Goal: Task Accomplishment & Management: Use online tool/utility

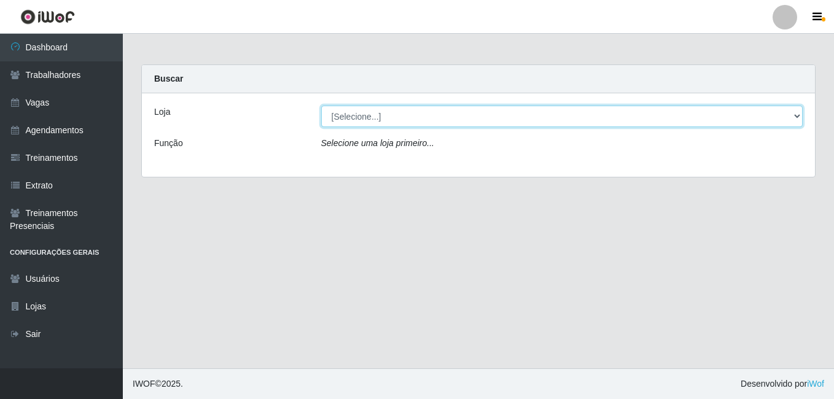
click at [373, 120] on select "[Selecione...] BL Importadora" at bounding box center [562, 116] width 482 height 21
select select "259"
click at [321, 106] on select "[Selecione...] BL Importadora" at bounding box center [562, 116] width 482 height 21
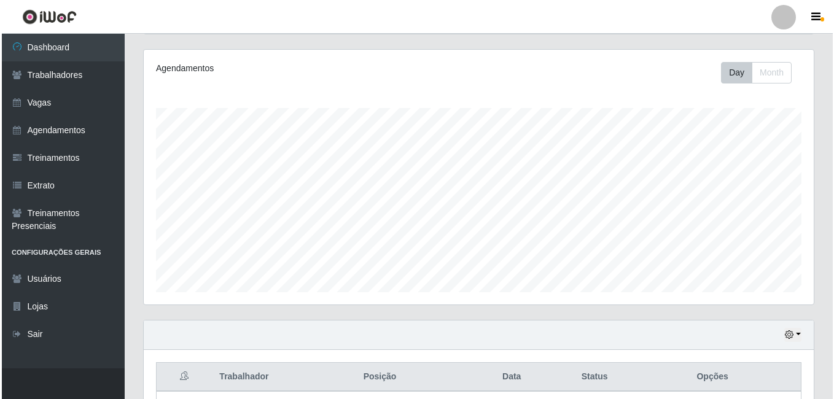
scroll to position [362, 0]
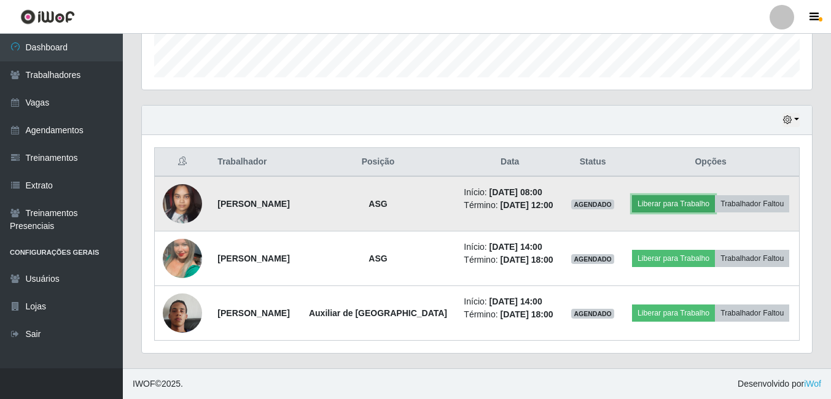
click at [661, 202] on button "Liberar para Trabalho" at bounding box center [673, 203] width 83 height 17
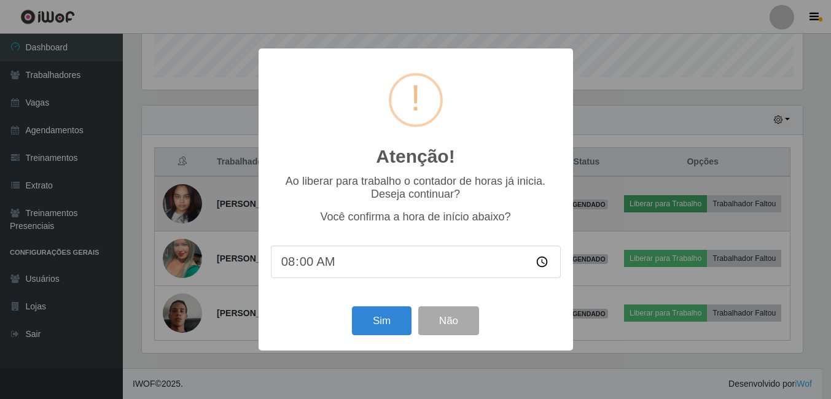
scroll to position [255, 664]
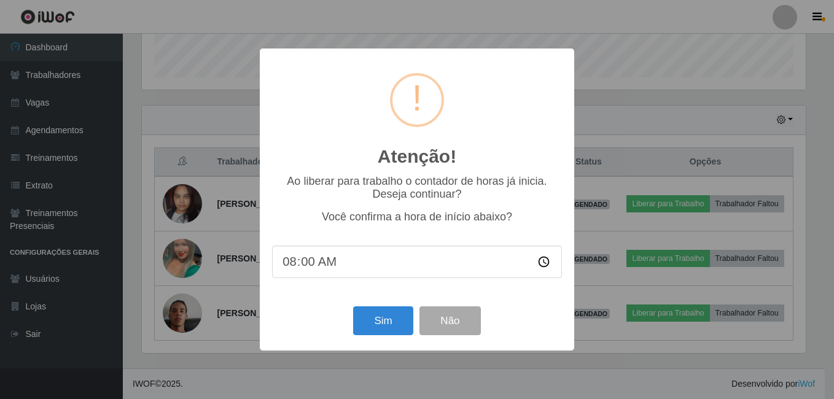
click at [334, 258] on input "08:00" at bounding box center [417, 262] width 290 height 33
click at [329, 261] on input "08:00" at bounding box center [417, 262] width 290 height 33
click at [319, 262] on input "08:00" at bounding box center [417, 262] width 290 height 33
click at [305, 267] on input "08:00" at bounding box center [417, 262] width 290 height 33
type input "08:10"
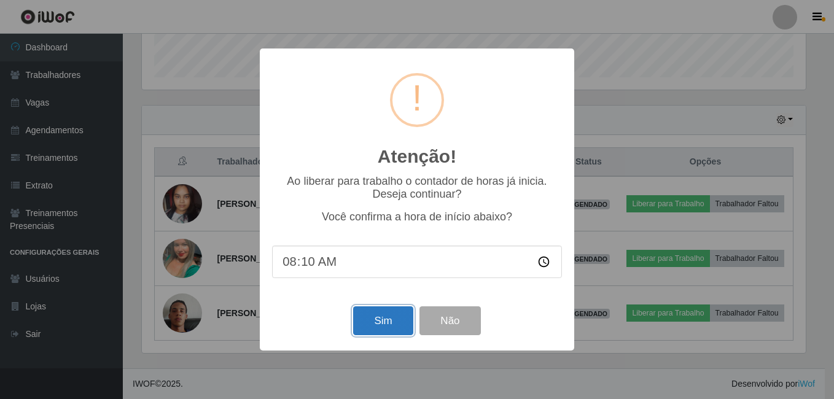
click at [369, 319] on button "Sim" at bounding box center [383, 320] width 60 height 29
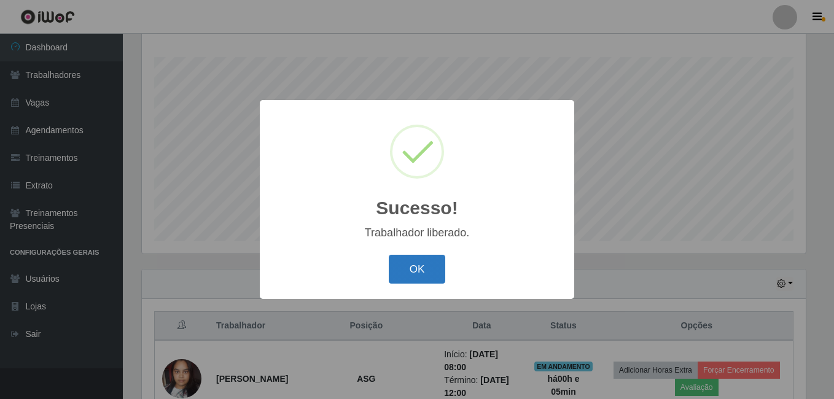
click at [398, 268] on button "OK" at bounding box center [417, 269] width 57 height 29
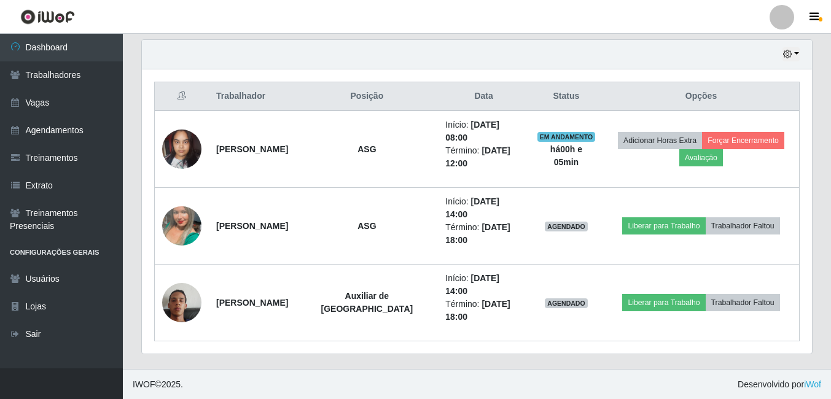
scroll to position [428, 0]
